Goal: Information Seeking & Learning: Check status

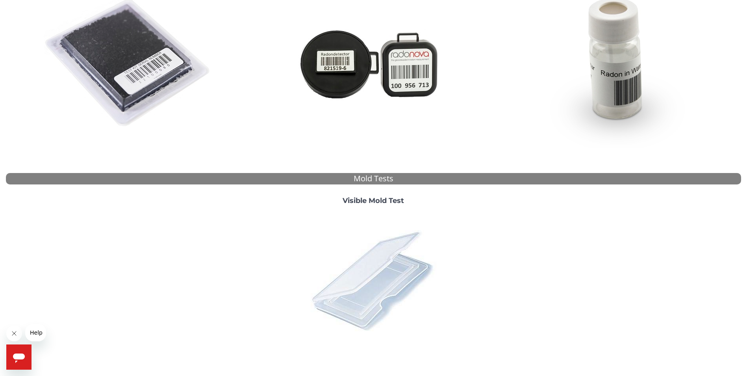
scroll to position [197, 0]
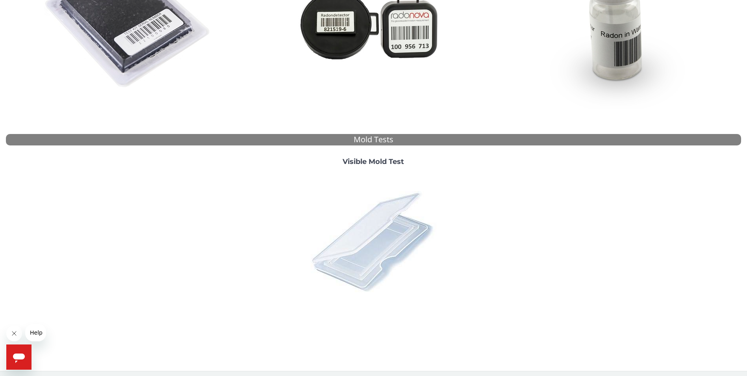
click at [375, 226] on img at bounding box center [374, 241] width 138 height 138
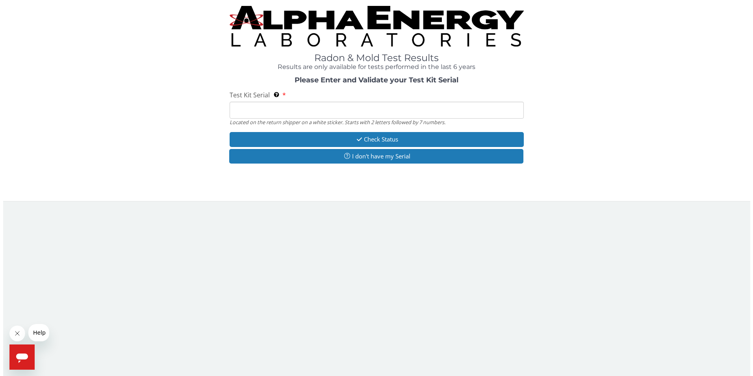
scroll to position [0, 0]
click at [288, 115] on input "Test Kit Serial Located on the return shipper on a white sticker. Starts with 2…" at bounding box center [377, 110] width 297 height 17
type input "ML 186912"
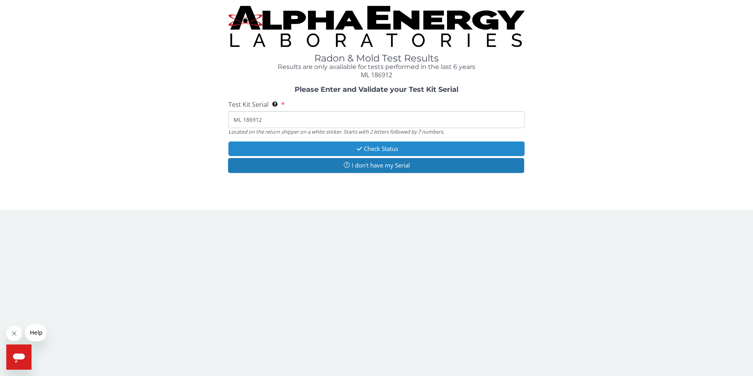
click at [347, 145] on button "Check Status" at bounding box center [377, 148] width 297 height 15
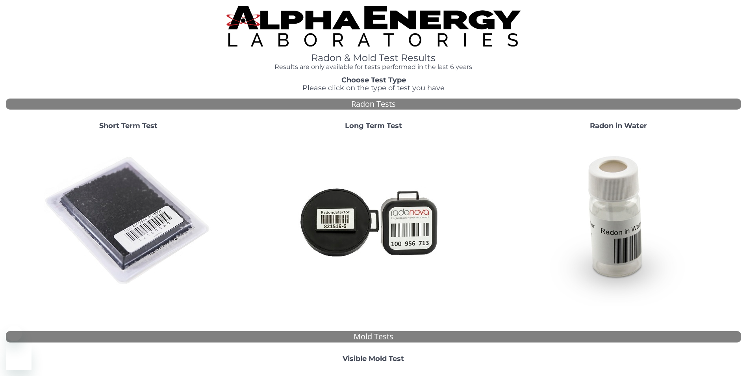
scroll to position [200, 0]
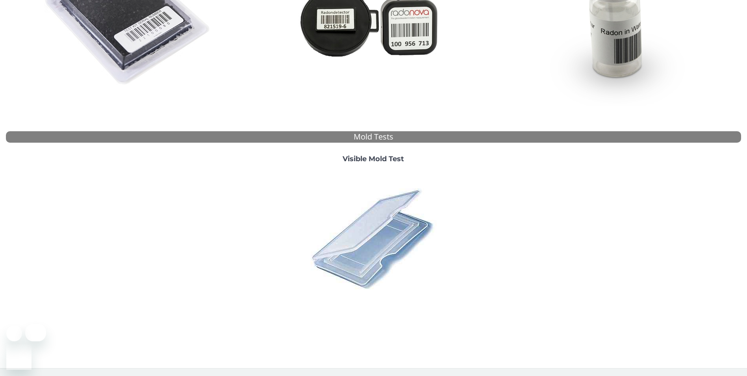
click at [373, 228] on img at bounding box center [374, 238] width 138 height 138
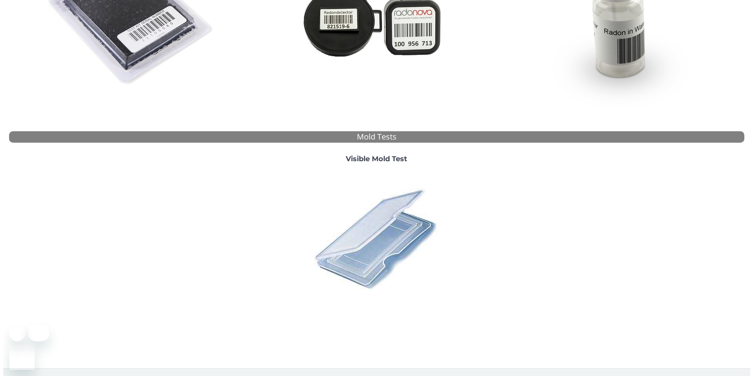
scroll to position [0, 0]
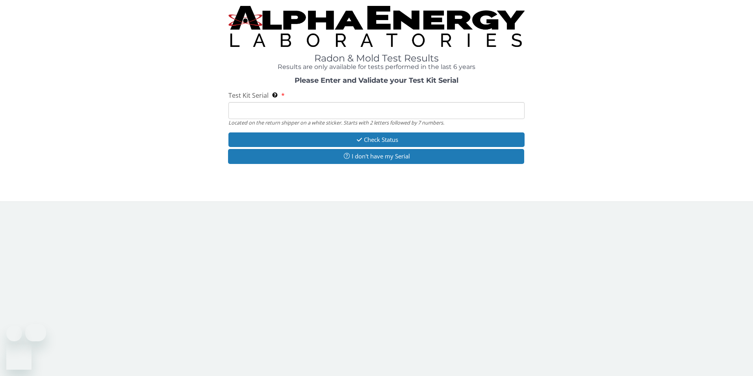
click at [312, 110] on input "Test Kit Serial Located on the return shipper on a white sticker. Starts with 2…" at bounding box center [377, 110] width 297 height 17
type input "ML 186912"
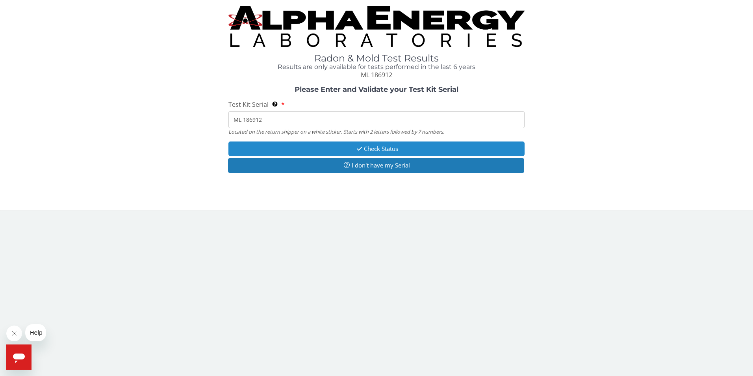
click at [345, 147] on button "Check Status" at bounding box center [377, 148] width 297 height 15
